Goal: Information Seeking & Learning: Learn about a topic

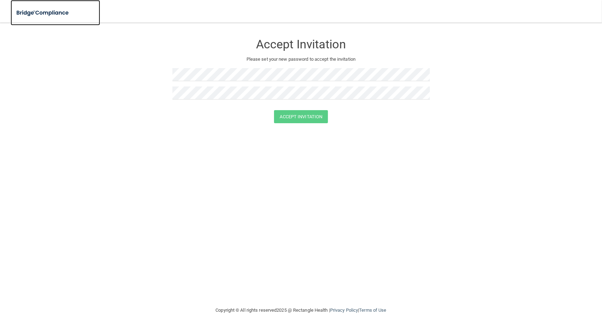
click at [47, 14] on img at bounding box center [43, 13] width 65 height 14
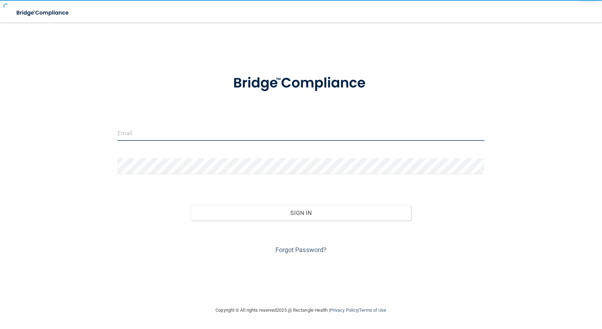
type input "karenkimpolee@gmail.com"
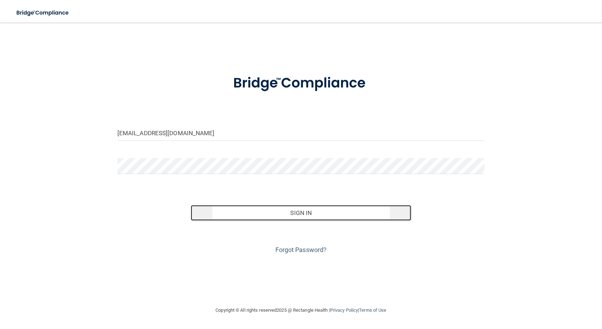
click at [259, 217] on button "Sign In" at bounding box center [301, 213] width 220 height 16
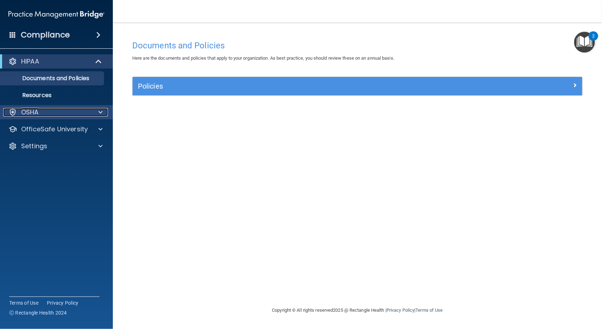
click at [69, 115] on div "OSHA" at bounding box center [46, 112] width 87 height 8
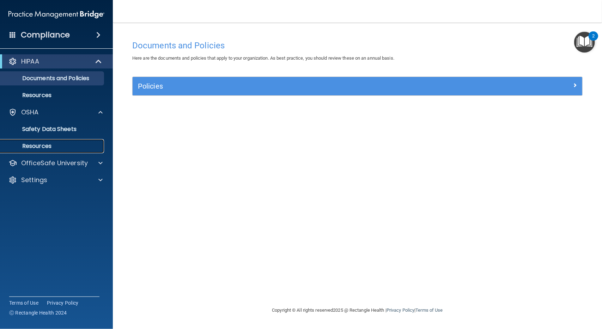
click at [47, 144] on p "Resources" at bounding box center [53, 145] width 96 height 7
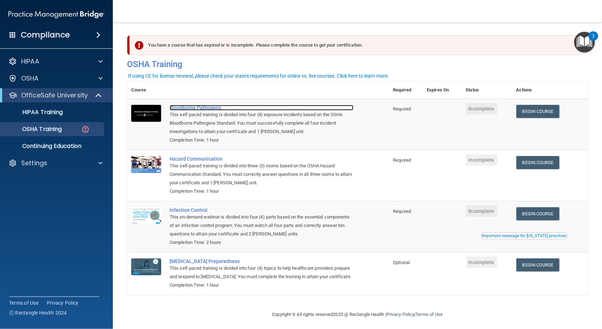
click at [181, 107] on div "Bloodborne Pathogens" at bounding box center [262, 108] width 184 height 6
